Goal: Task Accomplishment & Management: Use online tool/utility

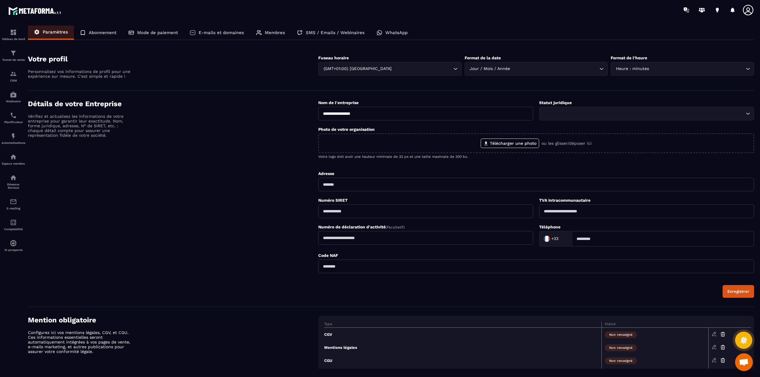
click at [745, 6] on icon at bounding box center [748, 10] width 12 height 12
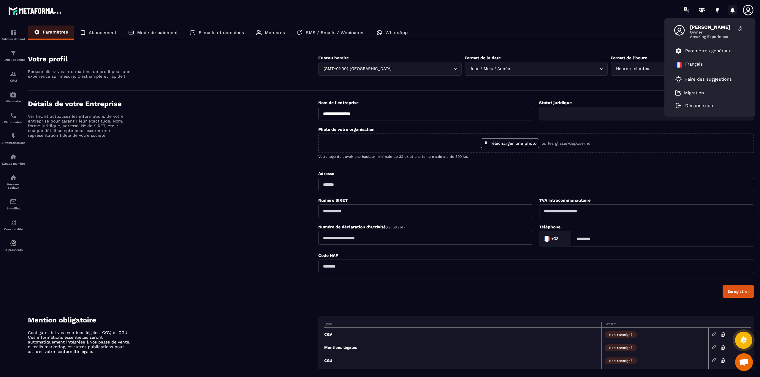
click at [733, 9] on icon at bounding box center [732, 9] width 4 height 5
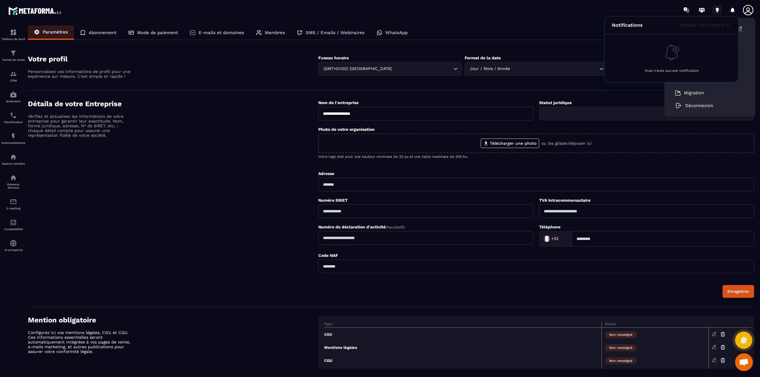
click at [714, 7] on icon at bounding box center [716, 9] width 9 height 9
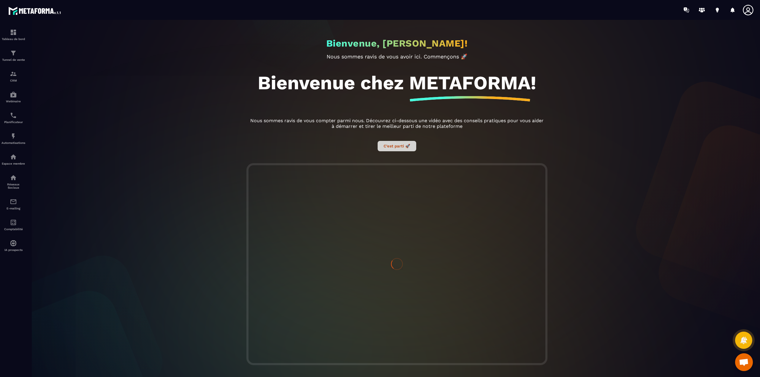
click at [397, 149] on button "C’est parti 🚀" at bounding box center [396, 146] width 39 height 10
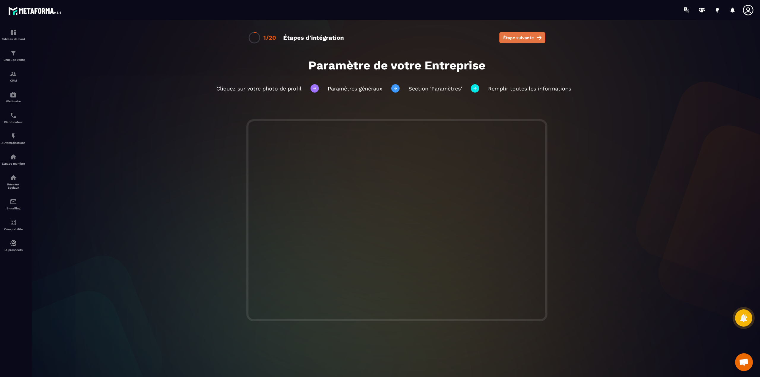
click at [512, 41] on button "Étape suivante" at bounding box center [522, 37] width 46 height 11
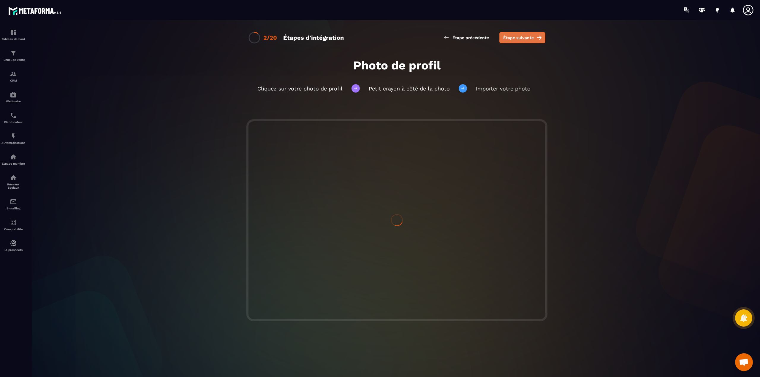
click at [511, 39] on span "Étape suivante" at bounding box center [518, 38] width 31 height 6
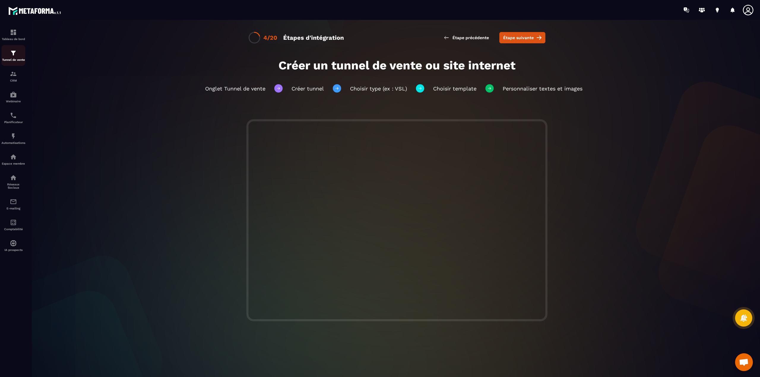
click at [9, 53] on div "Tunnel de vente" at bounding box center [13, 56] width 24 height 12
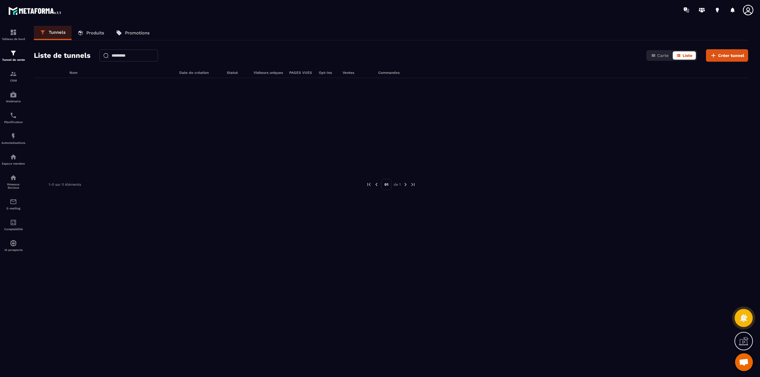
click at [741, 319] on icon at bounding box center [742, 318] width 7 height 8
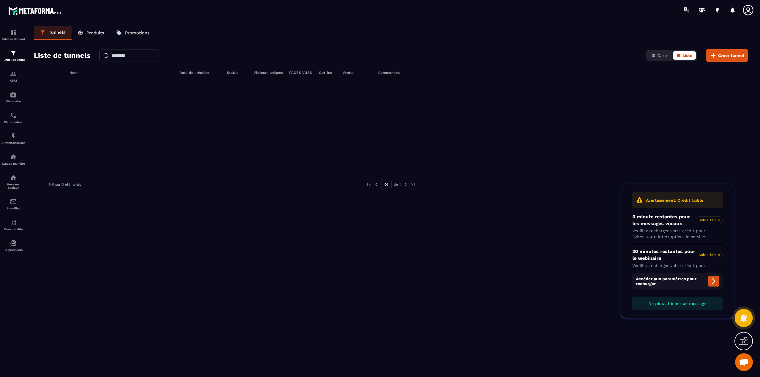
click at [741, 319] on icon at bounding box center [742, 318] width 7 height 8
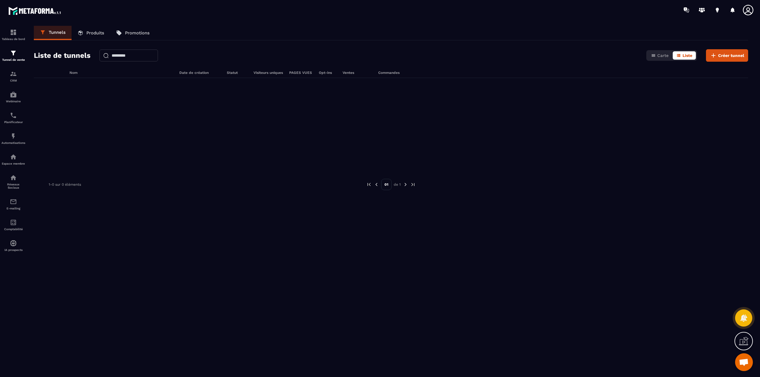
click at [748, 363] on span "Ouvrir le chat" at bounding box center [744, 362] width 18 height 18
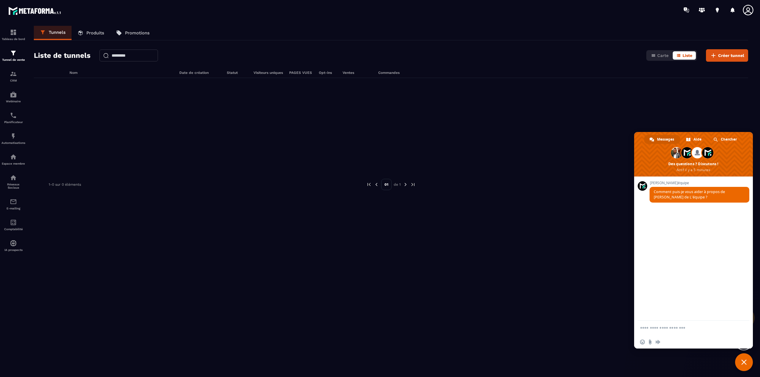
click at [747, 362] on span "Fermer le chat" at bounding box center [744, 362] width 18 height 18
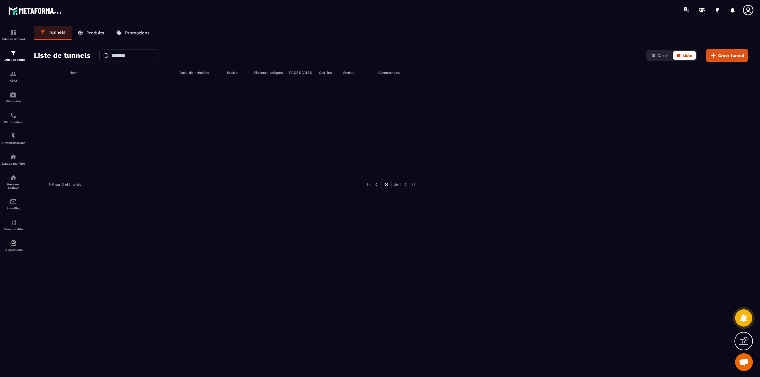
click at [746, 344] on icon at bounding box center [743, 340] width 9 height 9
click at [617, 286] on icon at bounding box center [614, 284] width 7 height 7
click at [725, 55] on span "Créer tunnel" at bounding box center [731, 56] width 26 height 6
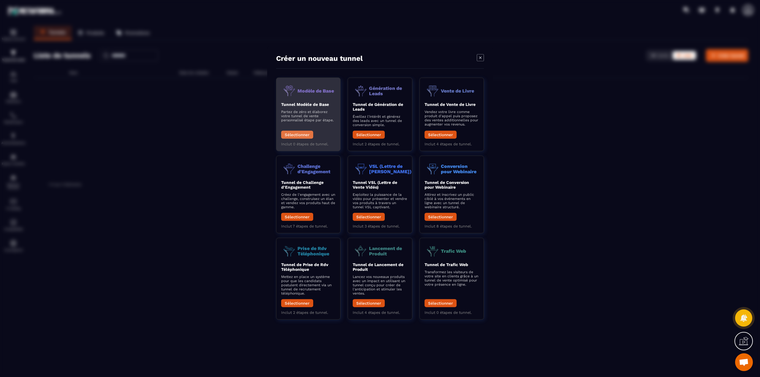
click at [307, 133] on button "Sélectionner" at bounding box center [297, 135] width 32 height 8
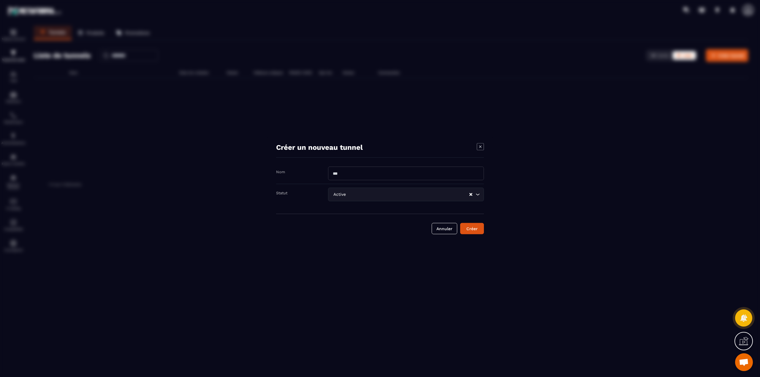
click at [373, 173] on input "Modal window" at bounding box center [406, 173] width 156 height 14
type input "**********"
click at [367, 196] on input "Search for option" at bounding box center [408, 194] width 122 height 7
click at [367, 196] on input "Search for option" at bounding box center [403, 194] width 142 height 7
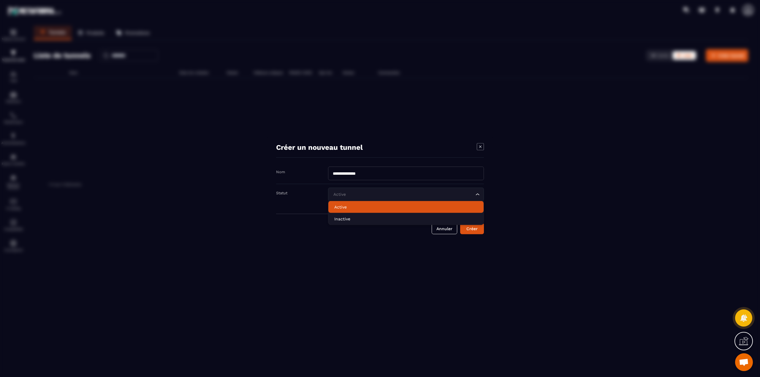
click at [372, 190] on div "Active Loading..." at bounding box center [406, 195] width 156 height 14
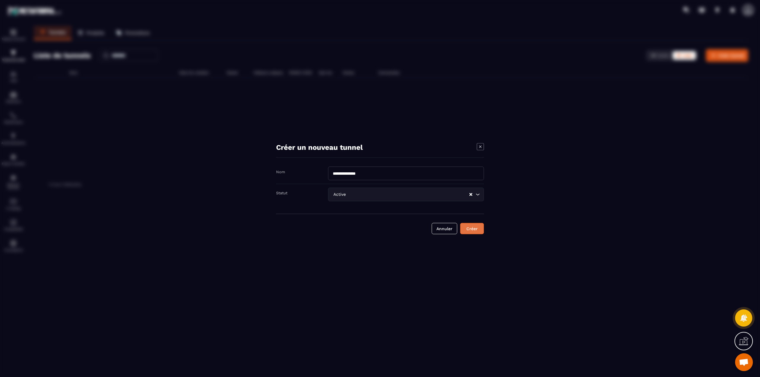
click at [470, 231] on div "Créer" at bounding box center [472, 229] width 16 height 6
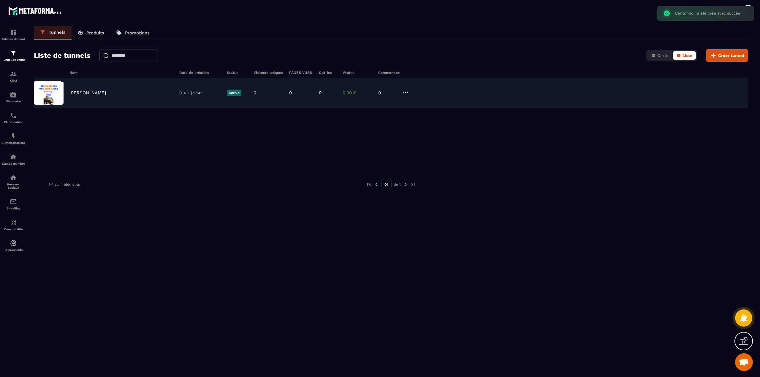
click at [54, 89] on img at bounding box center [49, 93] width 30 height 24
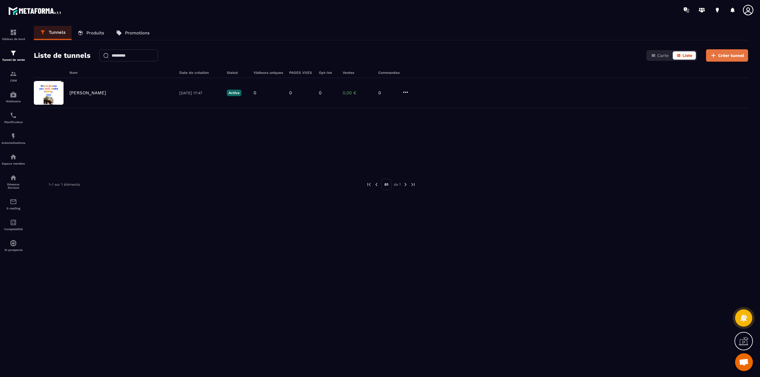
click at [732, 54] on span "Créer tunnel" at bounding box center [731, 56] width 26 height 6
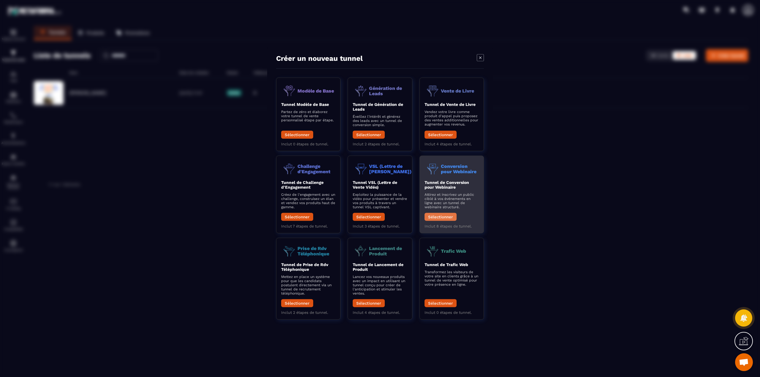
click at [436, 216] on button "Sélectionner" at bounding box center [440, 217] width 32 height 8
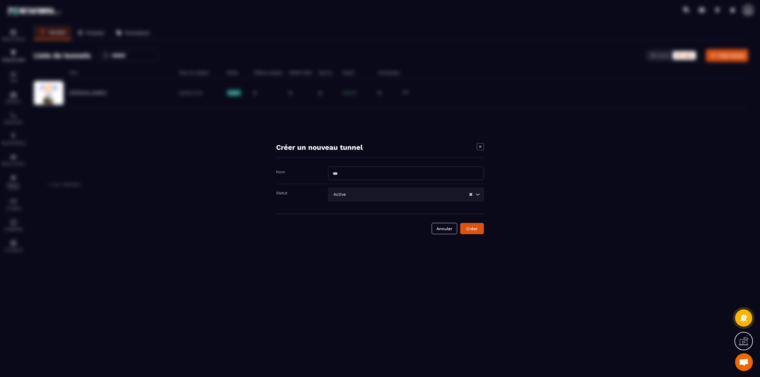
click at [385, 171] on input "Modal window" at bounding box center [406, 173] width 156 height 14
type input "**********"
click at [469, 229] on div "Créer" at bounding box center [472, 229] width 16 height 6
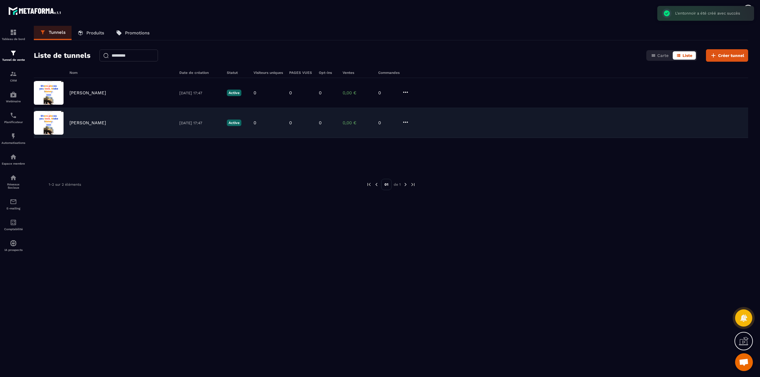
click at [53, 121] on img at bounding box center [49, 123] width 30 height 24
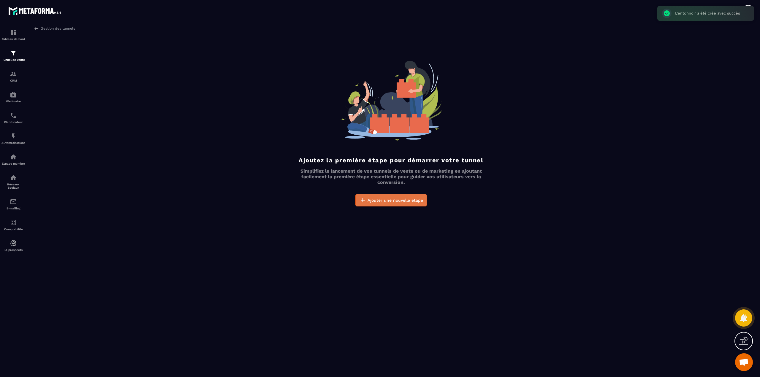
click at [384, 205] on button "Ajouter une nouvelle étape" at bounding box center [391, 200] width 72 height 12
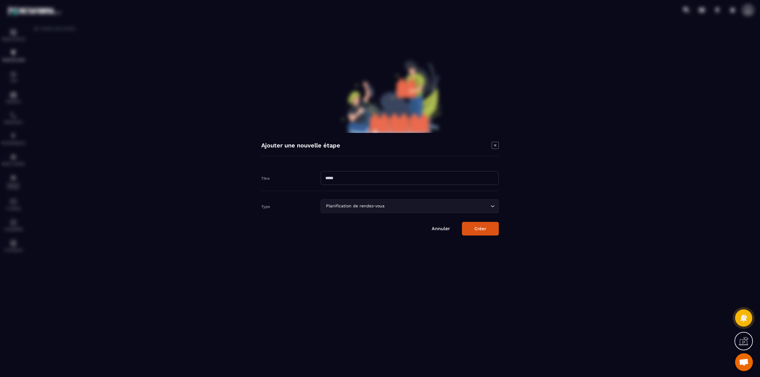
click at [342, 177] on input "Modal window" at bounding box center [409, 178] width 178 height 14
type input "**********"
click at [354, 208] on div "Planification de rendez-vous" at bounding box center [407, 206] width 166 height 7
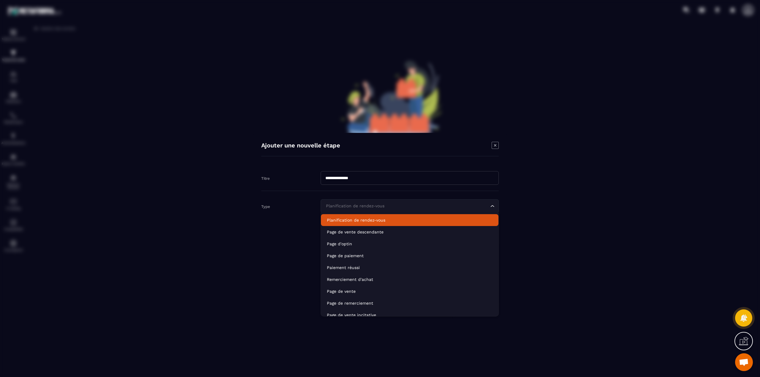
click at [355, 220] on p "Planification de rendez-vous" at bounding box center [410, 220] width 166 height 6
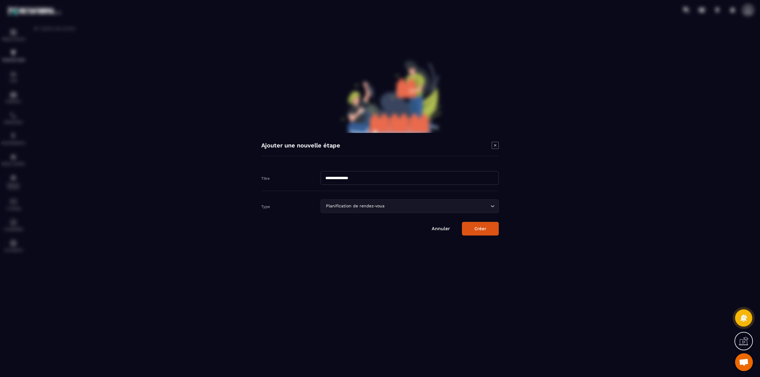
click at [490, 232] on button "Créer" at bounding box center [480, 229] width 37 height 14
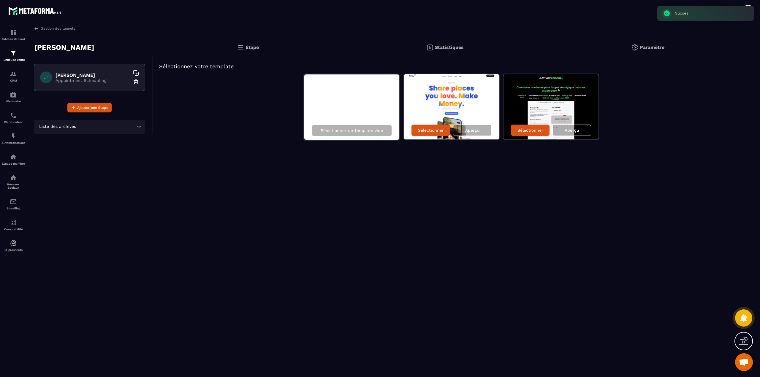
click at [539, 107] on img at bounding box center [550, 106] width 95 height 65
click at [522, 128] on p "Sélectionner" at bounding box center [530, 130] width 26 height 5
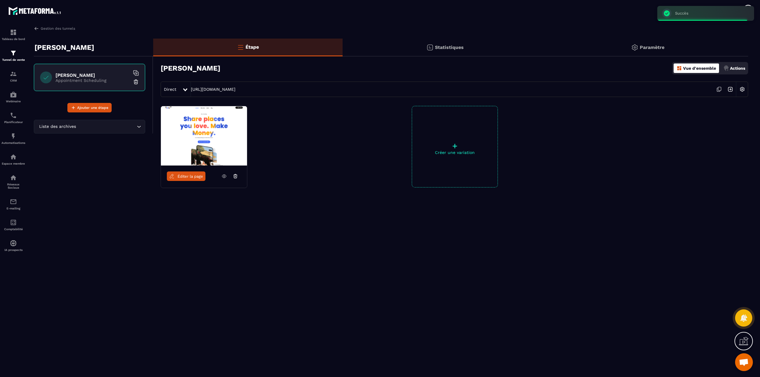
click at [458, 140] on div "+ Créer une variation" at bounding box center [455, 147] width 86 height 82
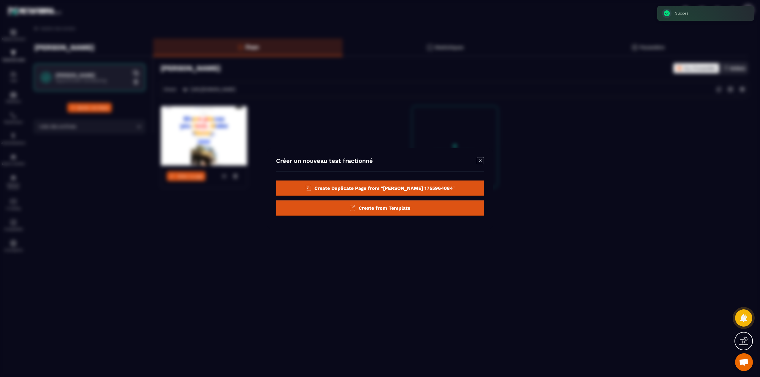
click at [482, 158] on icon "Modal window" at bounding box center [480, 160] width 7 height 7
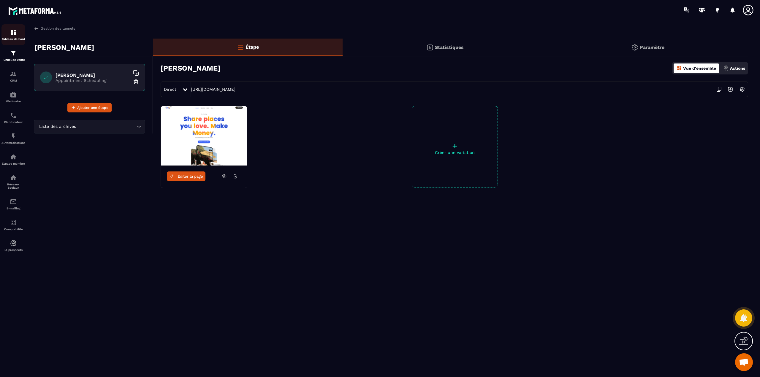
click at [7, 37] on div "Tableau de bord" at bounding box center [13, 35] width 24 height 12
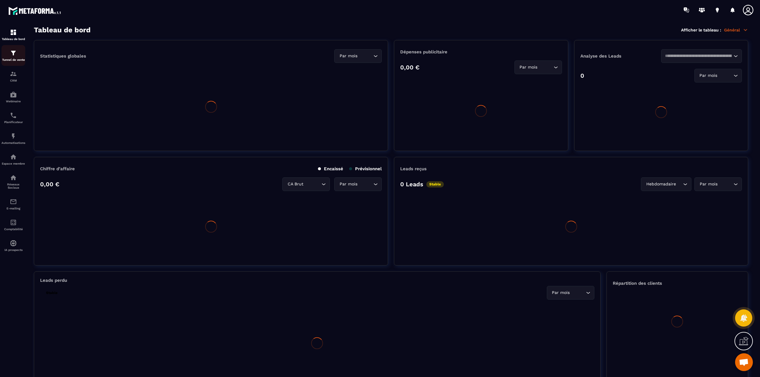
click at [15, 60] on p "Tunnel de vente" at bounding box center [13, 59] width 24 height 3
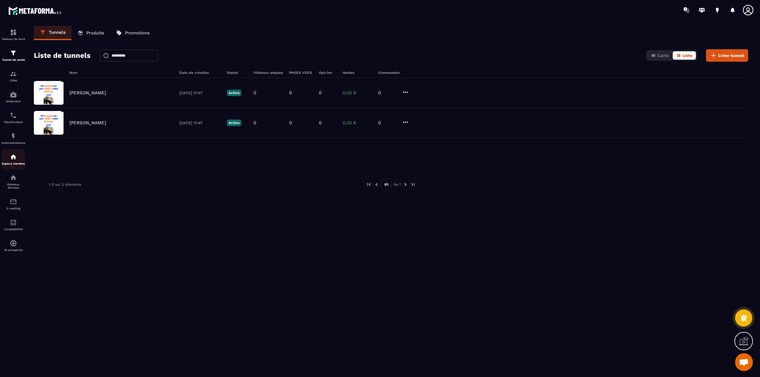
click at [15, 163] on p "Espace membre" at bounding box center [13, 163] width 24 height 3
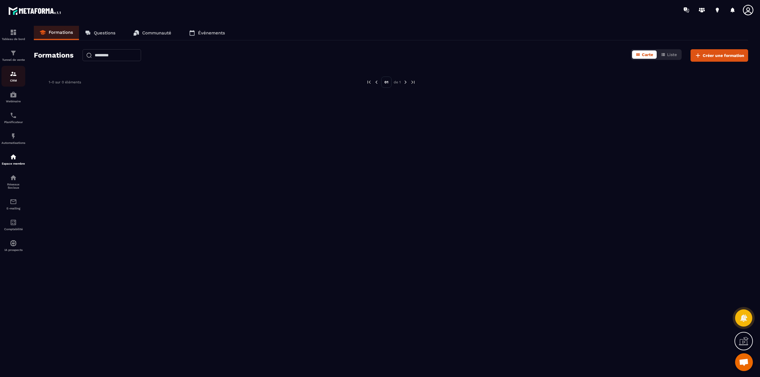
click at [14, 79] on div "CRM" at bounding box center [13, 76] width 24 height 12
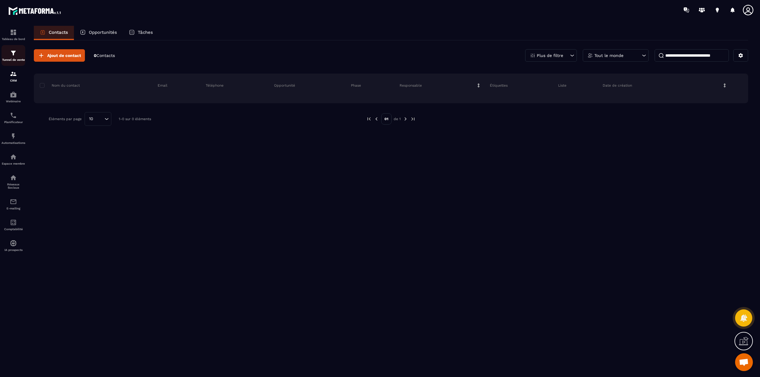
click at [10, 58] on div "Tunnel de vente" at bounding box center [13, 56] width 24 height 12
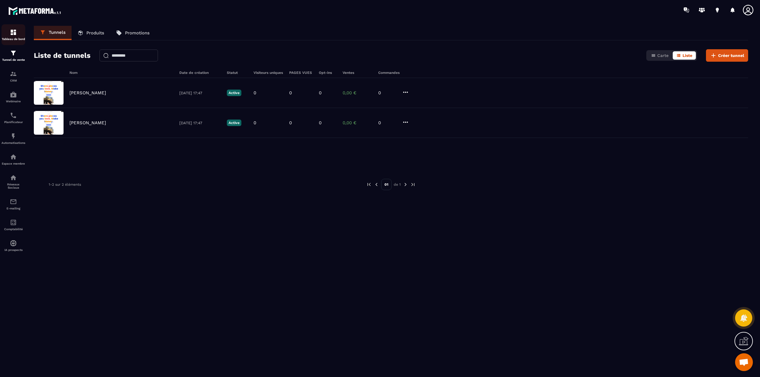
click at [13, 31] on img at bounding box center [13, 32] width 7 height 7
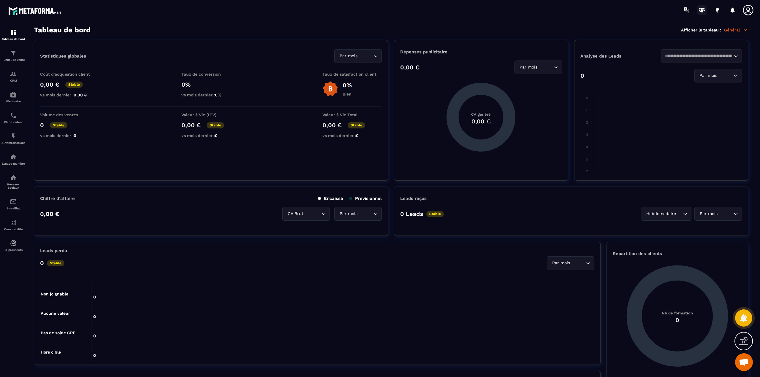
click at [699, 12] on icon at bounding box center [701, 9] width 9 height 9
click at [13, 118] on img at bounding box center [13, 115] width 7 height 7
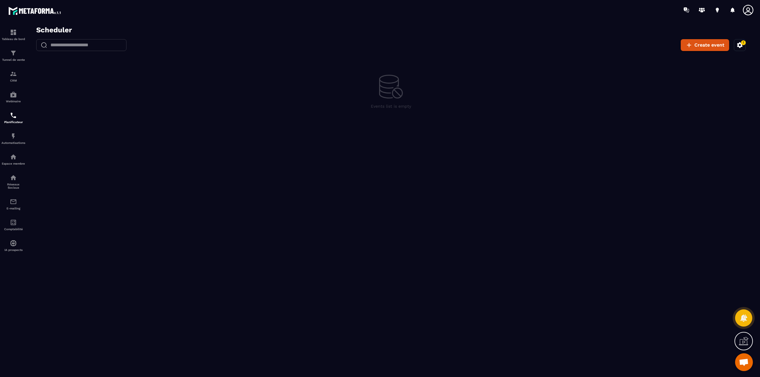
click at [739, 342] on icon at bounding box center [743, 340] width 9 height 9
click at [6, 34] on div "Tableau de bord" at bounding box center [13, 35] width 24 height 12
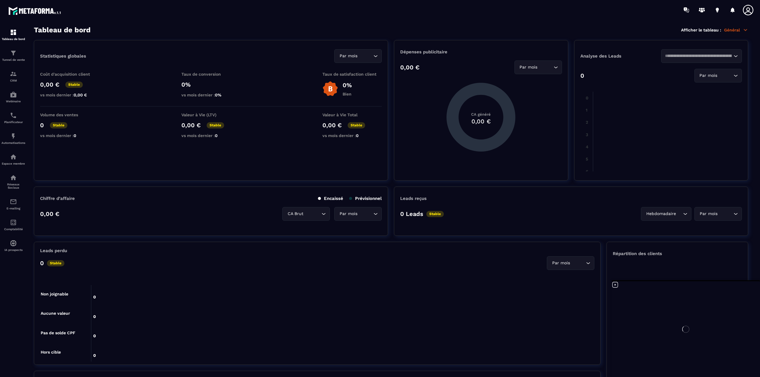
click at [750, 352] on div at bounding box center [685, 329] width 148 height 96
click at [614, 283] on icon at bounding box center [614, 284] width 7 height 7
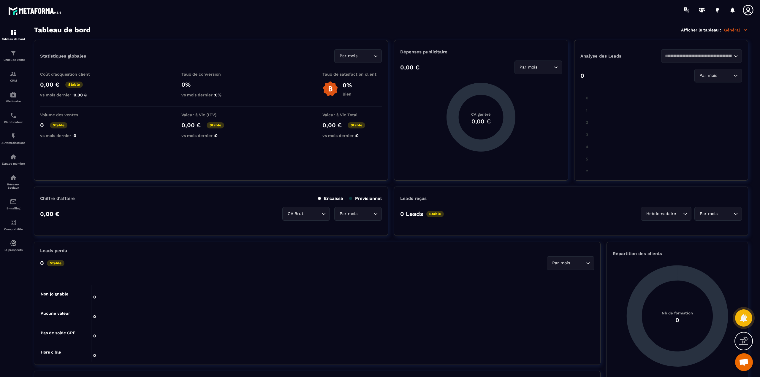
click at [744, 339] on icon at bounding box center [743, 340] width 9 height 9
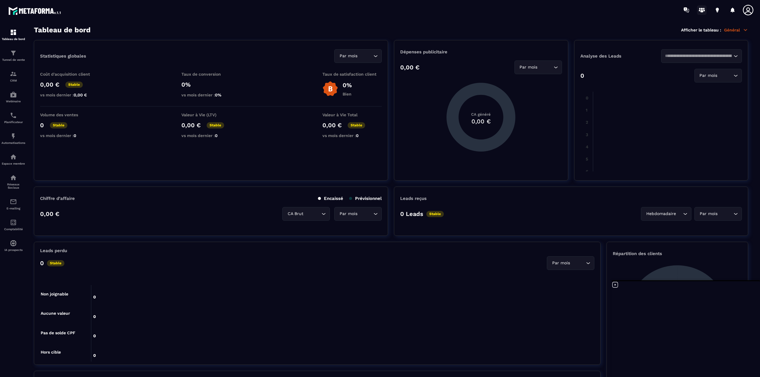
click at [704, 9] on circle at bounding box center [703, 8] width 1 height 1
click at [11, 32] on img at bounding box center [13, 32] width 7 height 7
click at [12, 56] on img at bounding box center [13, 53] width 7 height 7
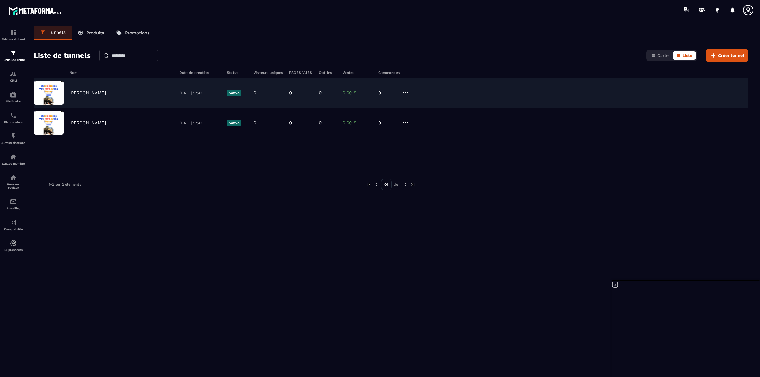
click at [405, 90] on icon at bounding box center [405, 92] width 7 height 7
click at [423, 139] on button "Supprimer" at bounding box center [427, 136] width 47 height 11
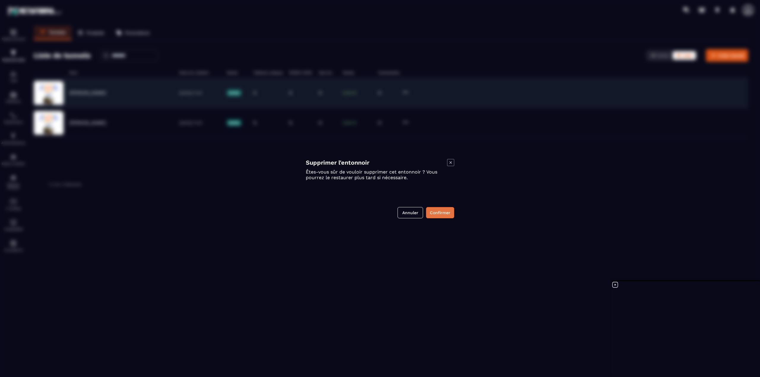
click at [443, 214] on button "Confirmer" at bounding box center [440, 212] width 28 height 11
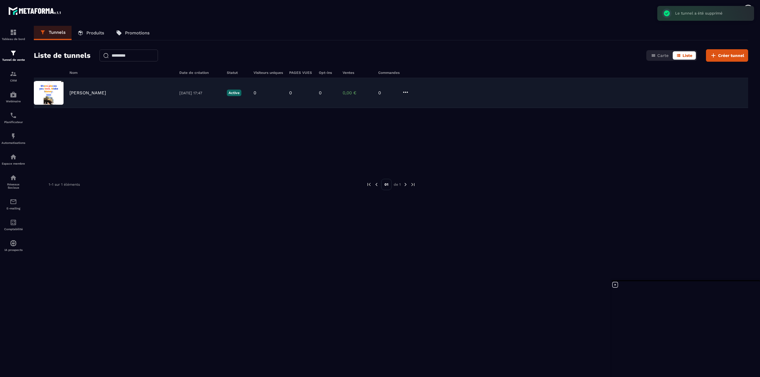
click at [402, 89] on icon at bounding box center [405, 92] width 7 height 7
click at [420, 138] on button "Supprimer" at bounding box center [427, 136] width 47 height 11
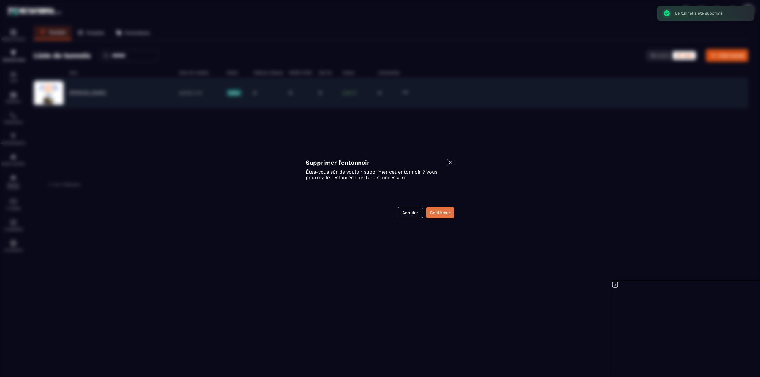
click at [448, 214] on button "Confirmer" at bounding box center [440, 212] width 28 height 11
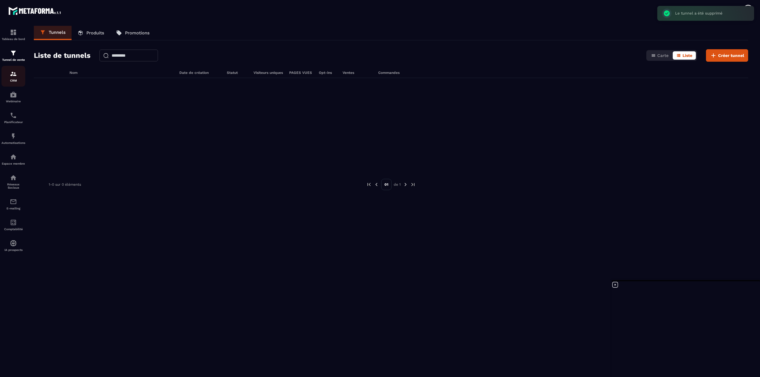
click at [7, 74] on div "CRM" at bounding box center [13, 76] width 24 height 12
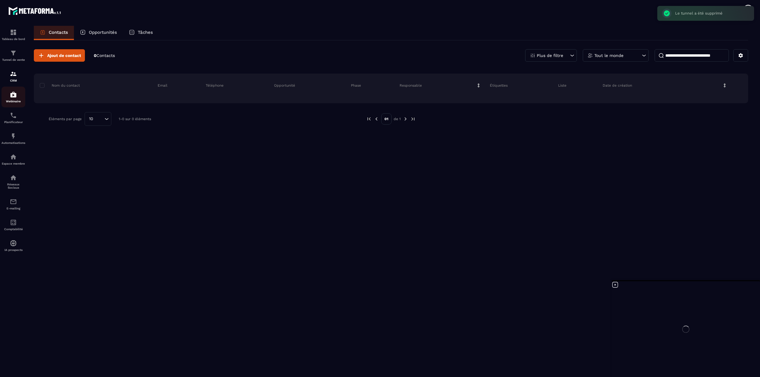
click at [14, 100] on p "Webinaire" at bounding box center [13, 101] width 24 height 3
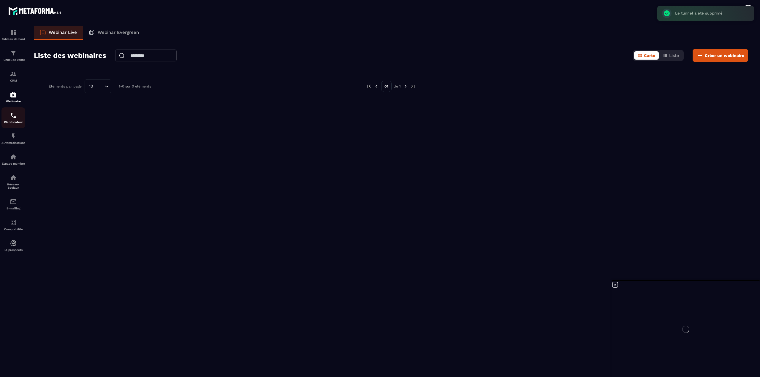
click at [16, 123] on p "Planificateur" at bounding box center [13, 121] width 24 height 3
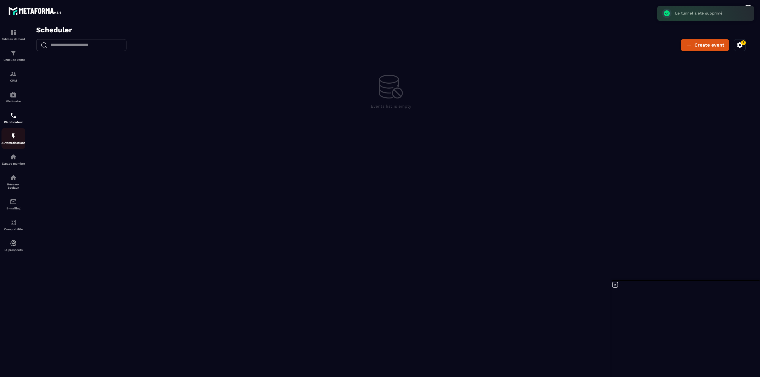
click at [12, 144] on p "Automatisations" at bounding box center [13, 142] width 24 height 3
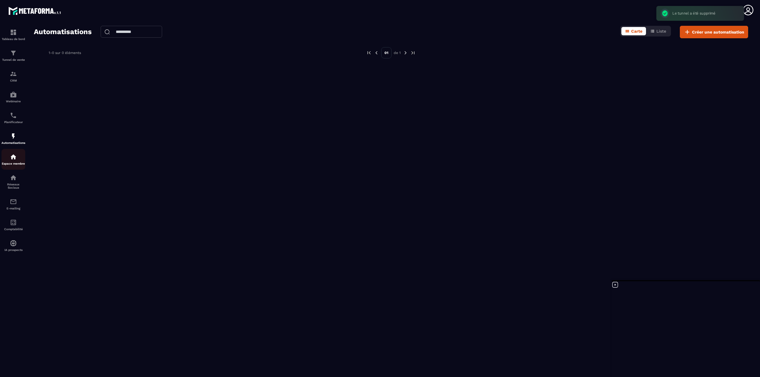
click at [12, 160] on img at bounding box center [13, 156] width 7 height 7
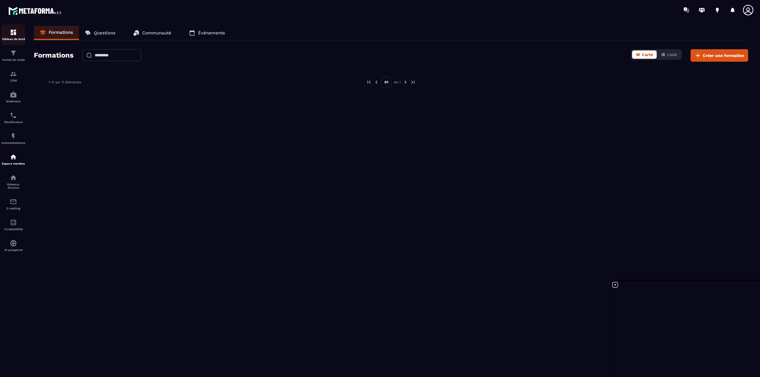
click at [13, 34] on img at bounding box center [13, 32] width 7 height 7
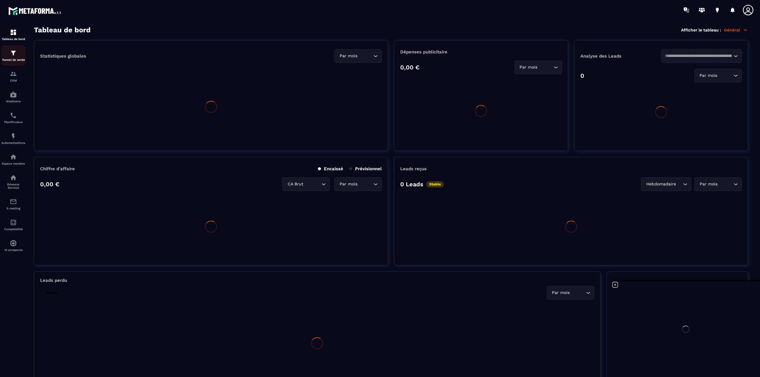
click at [10, 48] on link "Tunnel de vente" at bounding box center [13, 55] width 24 height 21
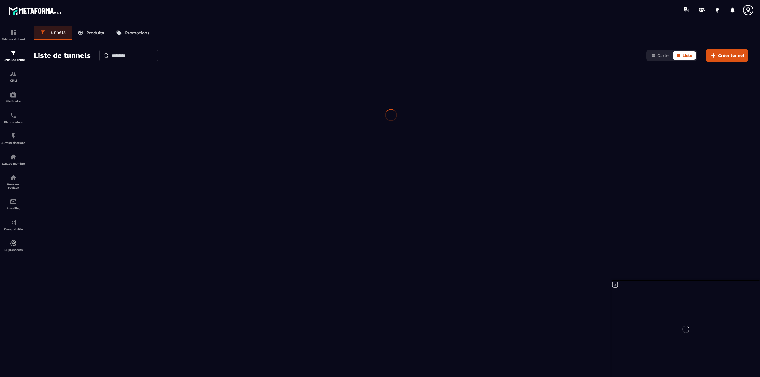
click at [10, 58] on p "Tunnel de vente" at bounding box center [13, 59] width 24 height 3
